Goal: Task Accomplishment & Management: Manage account settings

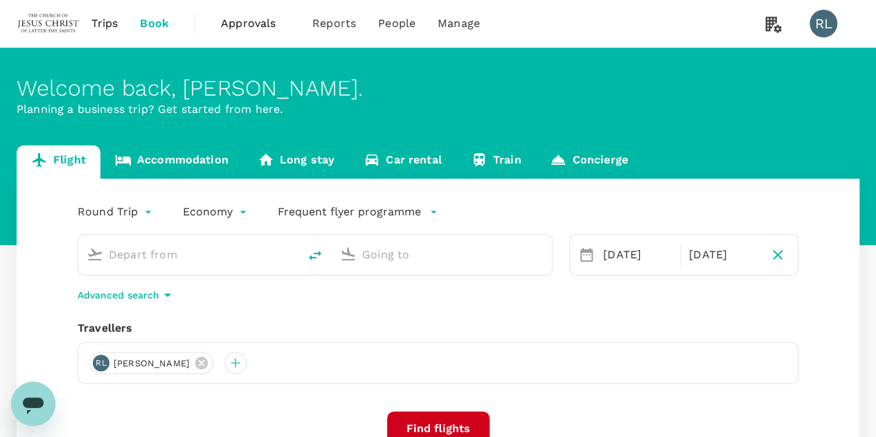
type input "Kuala Lumpur Intl (KUL)"
type input "Ninoy Aquino Intl (MNL)"
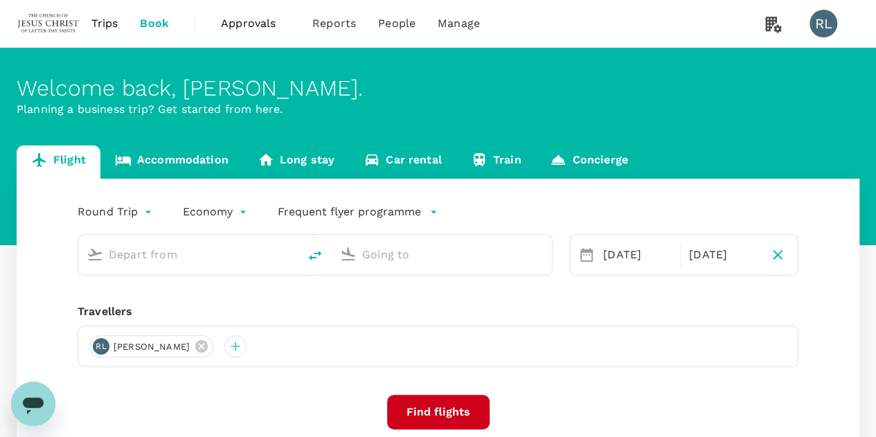
type input "Kuala Lumpur Intl (KUL)"
type input "Ninoy Aquino Intl (MNL)"
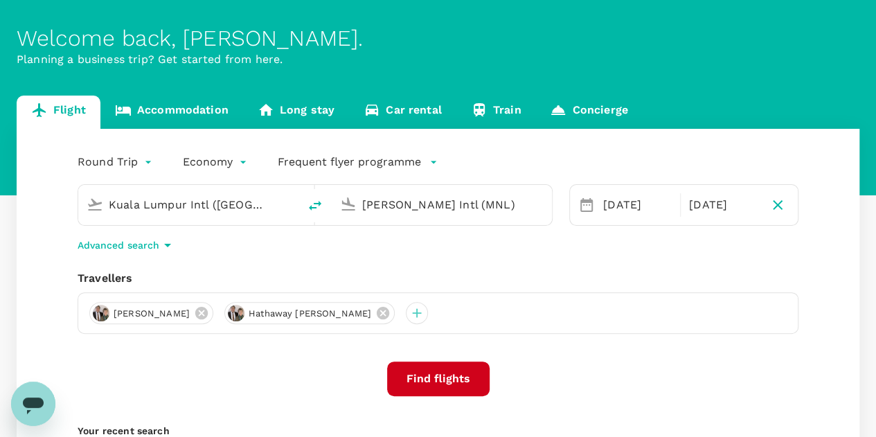
scroll to position [69, 0]
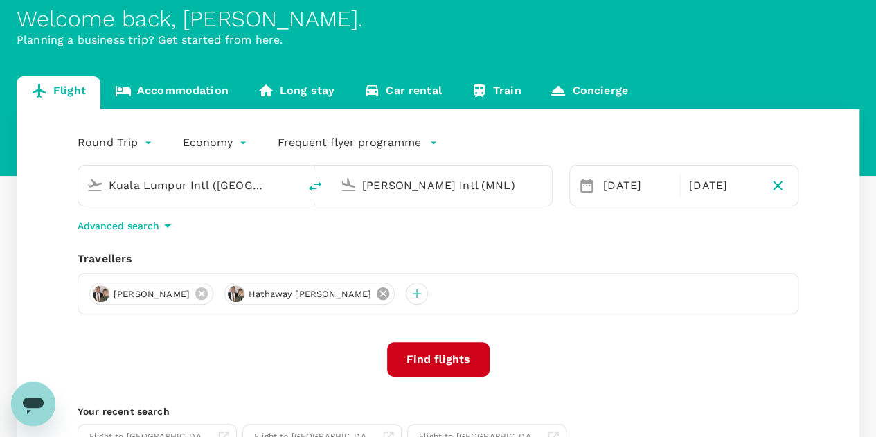
click at [375, 293] on icon at bounding box center [382, 293] width 15 height 15
click at [205, 290] on icon at bounding box center [201, 293] width 12 height 12
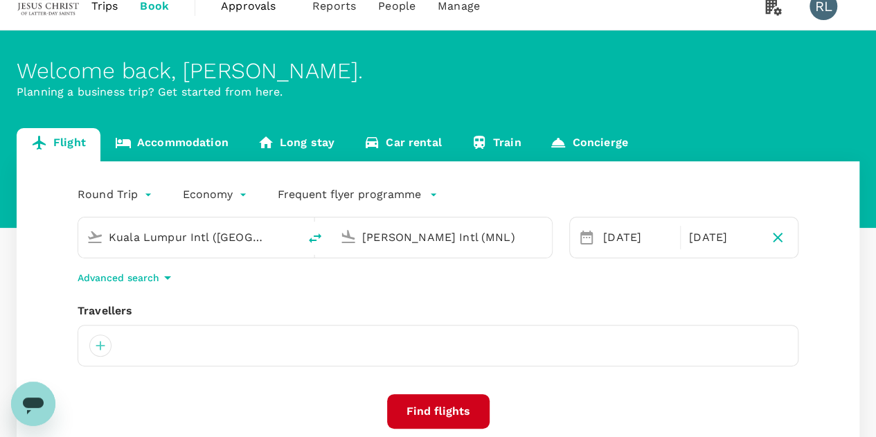
scroll to position [0, 0]
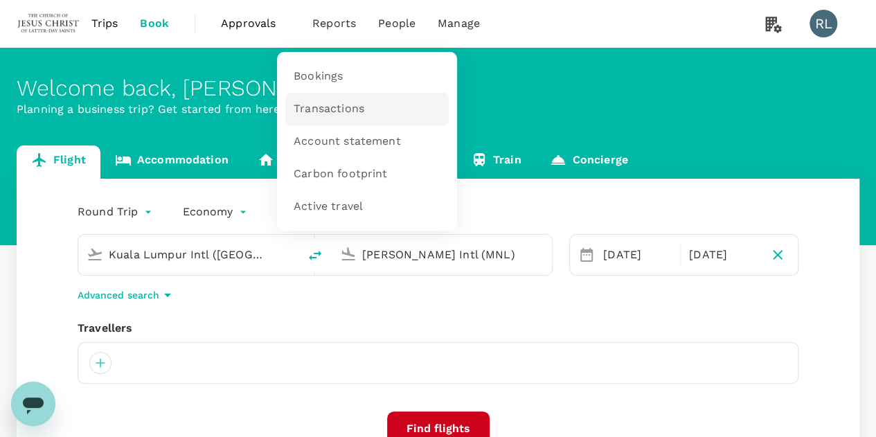
click at [332, 110] on span "Transactions" at bounding box center [329, 109] width 71 height 16
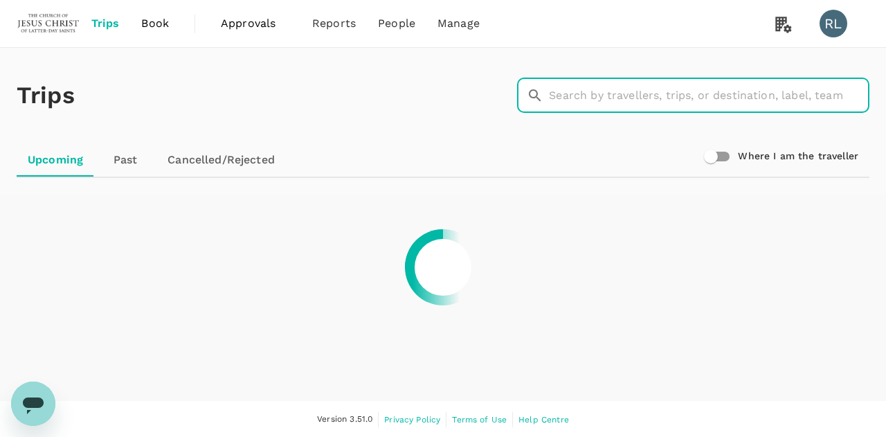
click at [616, 95] on input "text" at bounding box center [709, 95] width 321 height 35
click at [623, 95] on input "simbajo" at bounding box center [709, 95] width 321 height 35
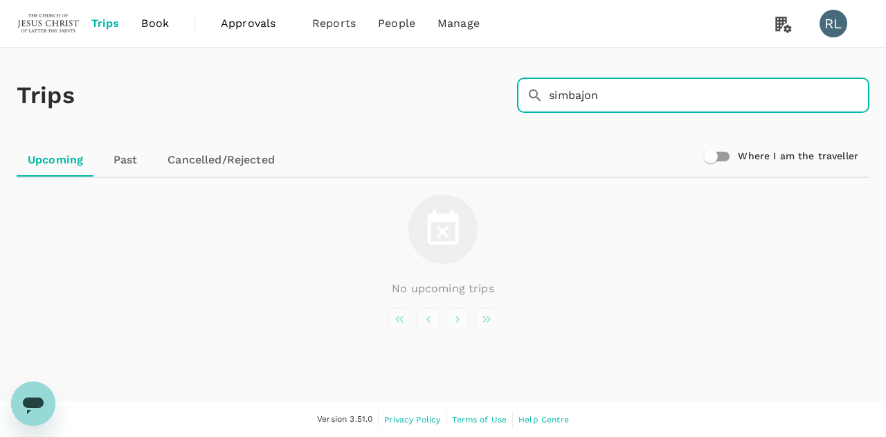
drag, startPoint x: 626, startPoint y: 86, endPoint x: 467, endPoint y: 84, distance: 159.3
click at [467, 84] on div "Trips ​ simbajon ​" at bounding box center [440, 92] width 859 height 101
type input "chanivy"
click at [339, 27] on span "Reports" at bounding box center [334, 23] width 44 height 17
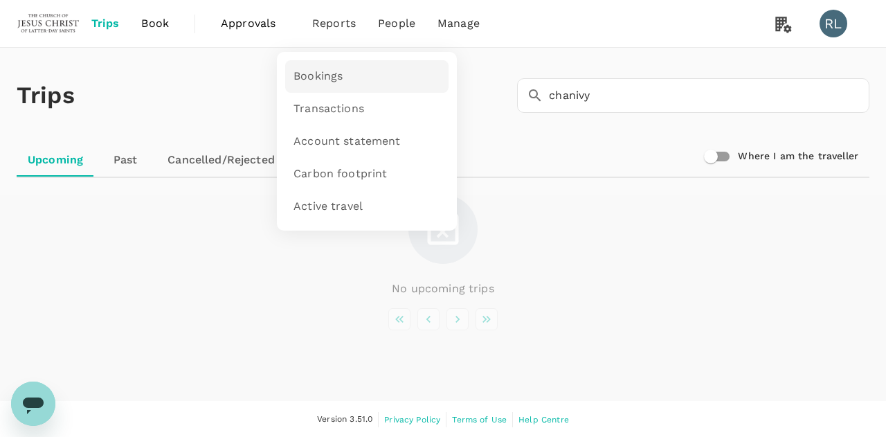
click at [327, 78] on span "Bookings" at bounding box center [318, 77] width 49 height 16
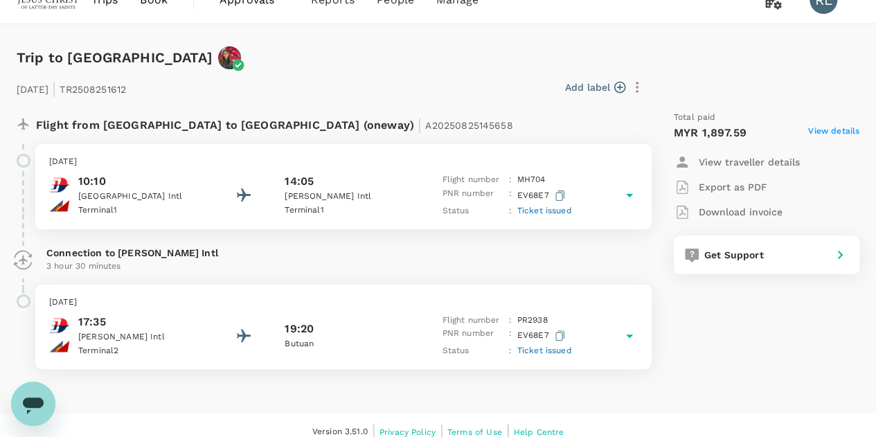
scroll to position [36, 0]
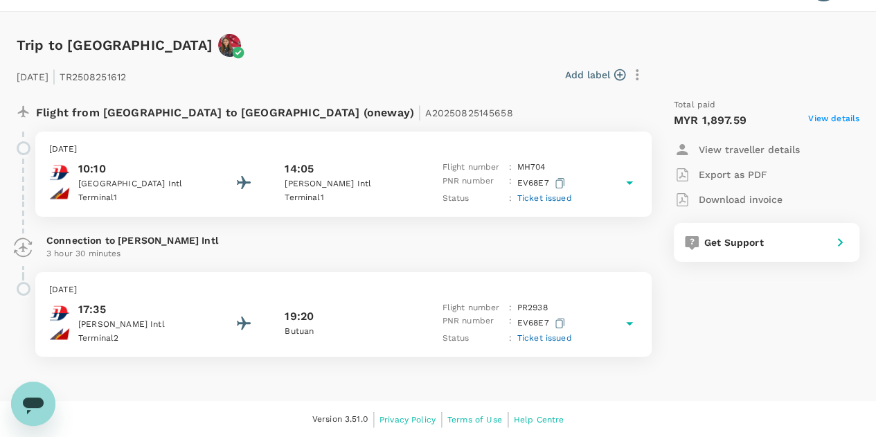
click at [540, 199] on span "Ticket issued" at bounding box center [544, 198] width 55 height 10
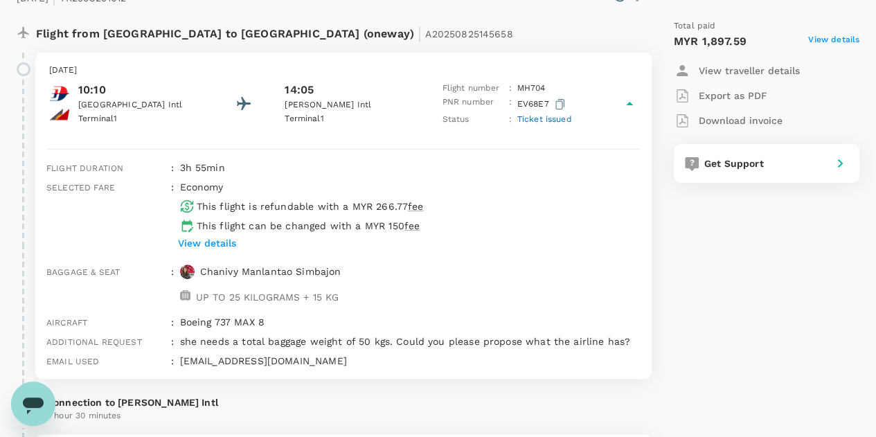
scroll to position [103, 0]
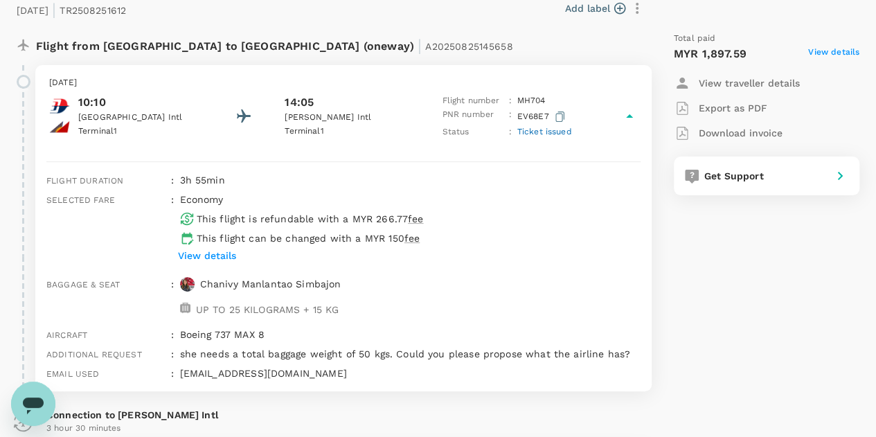
click at [754, 297] on div "Total paid MYR 1,897.59 View details View traveller details Export as PDF Downl…" at bounding box center [752, 403] width 213 height 764
click at [727, 105] on p "Export as PDF" at bounding box center [733, 108] width 69 height 14
